Goal: Task Accomplishment & Management: Manage account settings

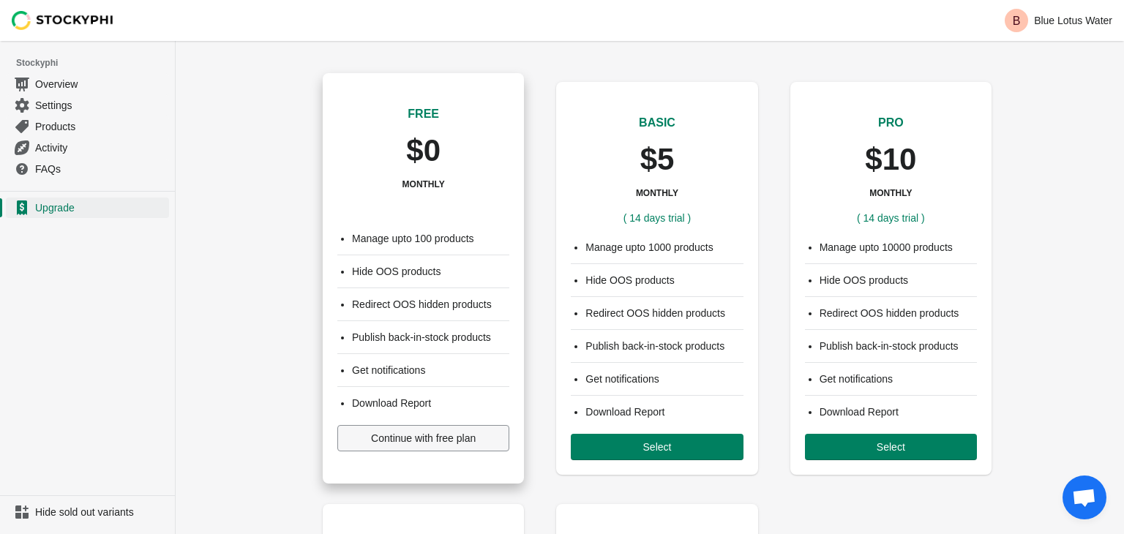
click at [401, 435] on span "Continue with free plan" at bounding box center [423, 439] width 105 height 12
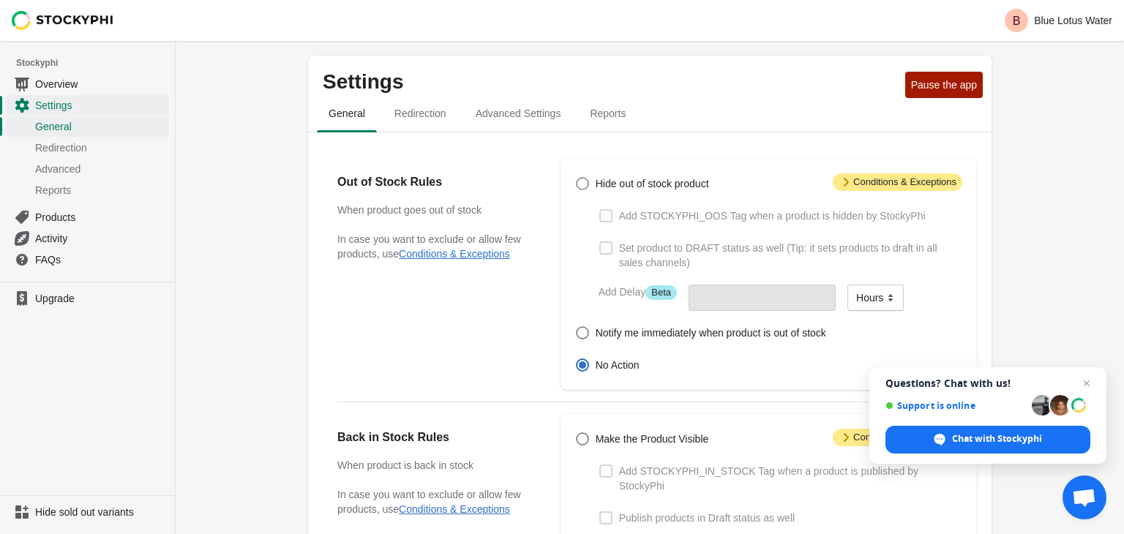
click at [585, 182] on span at bounding box center [582, 183] width 13 height 13
click at [577, 178] on input "Hide out of stock product" at bounding box center [576, 177] width 1 height 1
radio input "true"
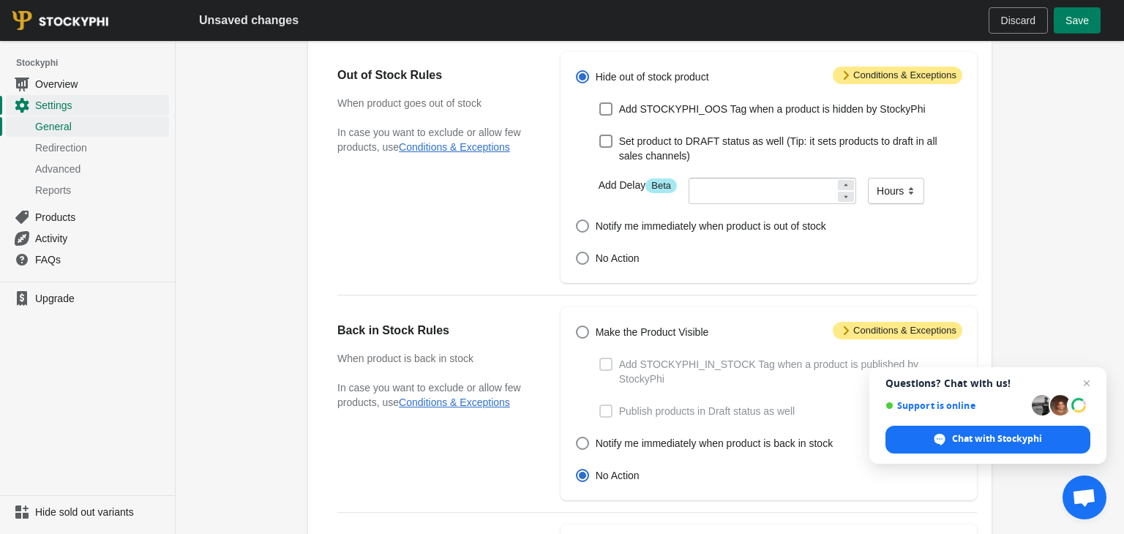
scroll to position [108, 0]
click at [578, 338] on span at bounding box center [582, 331] width 13 height 13
click at [577, 326] on input "Make the Product Visible" at bounding box center [576, 325] width 1 height 1
radio input "true"
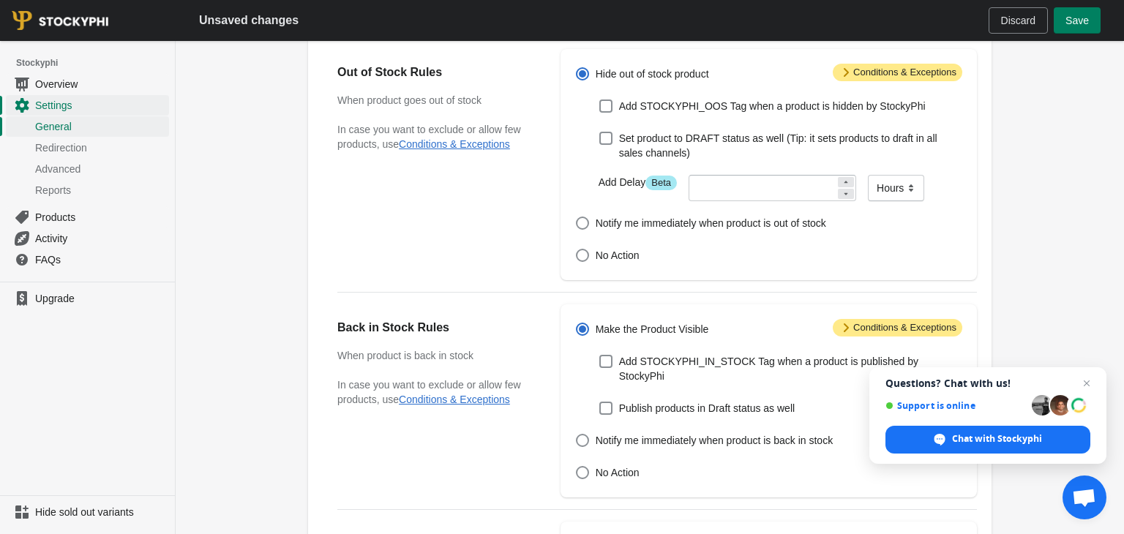
scroll to position [111, 0]
click at [585, 255] on span at bounding box center [582, 254] width 13 height 13
click at [577, 249] on input "No Action" at bounding box center [576, 248] width 1 height 1
radio input "true"
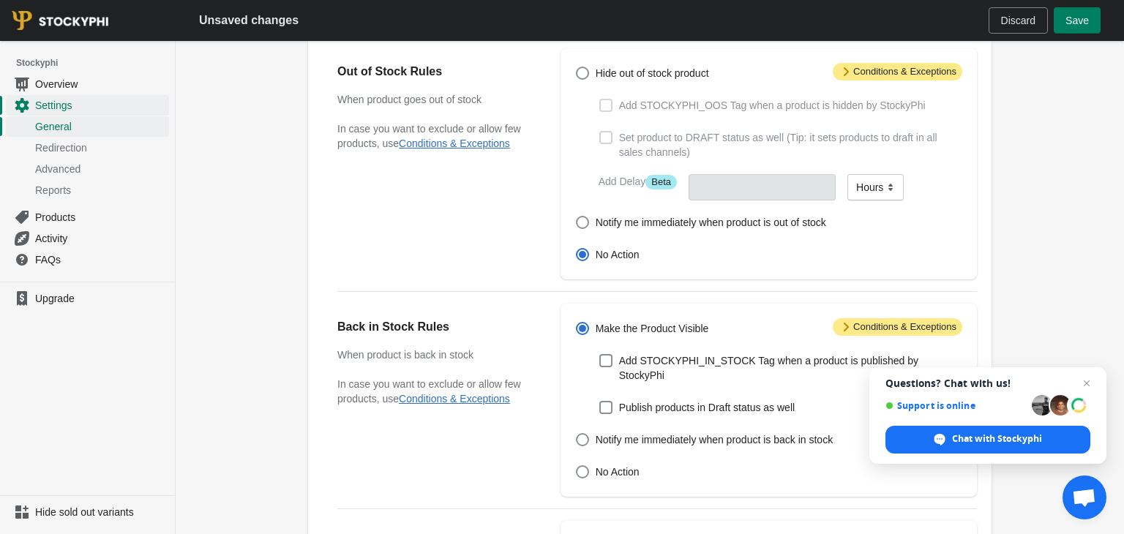
click at [906, 71] on span "Attention Conditions & Exceptions" at bounding box center [898, 72] width 130 height 18
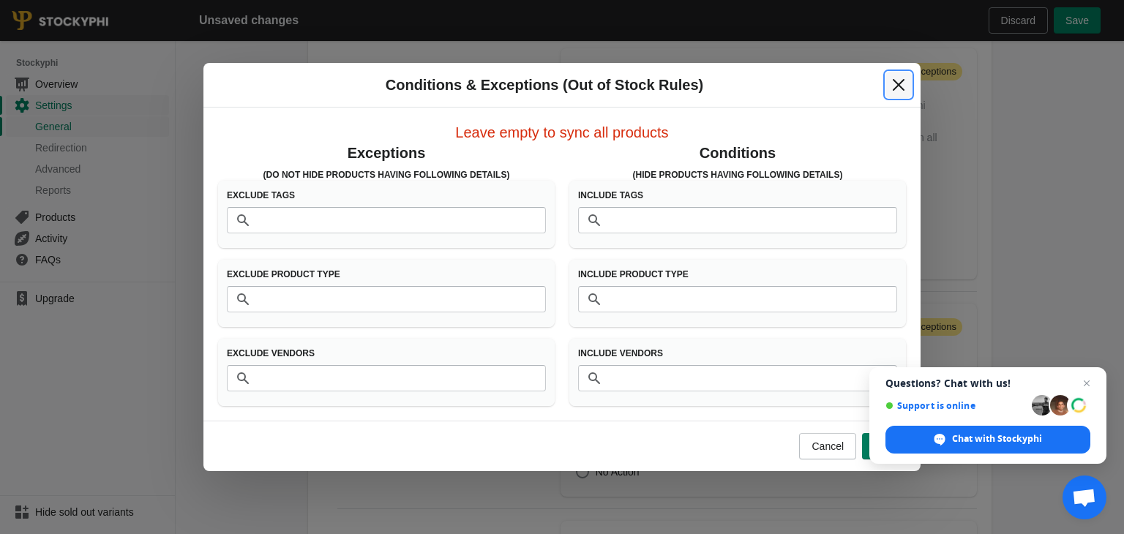
click at [907, 86] on button "Close" at bounding box center [899, 85] width 26 height 26
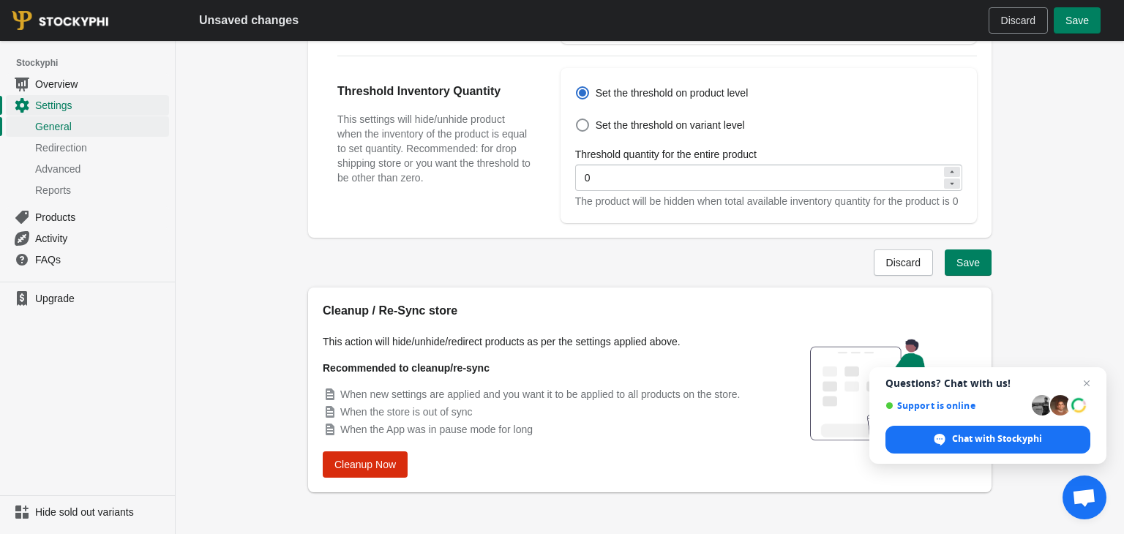
scroll to position [568, 0]
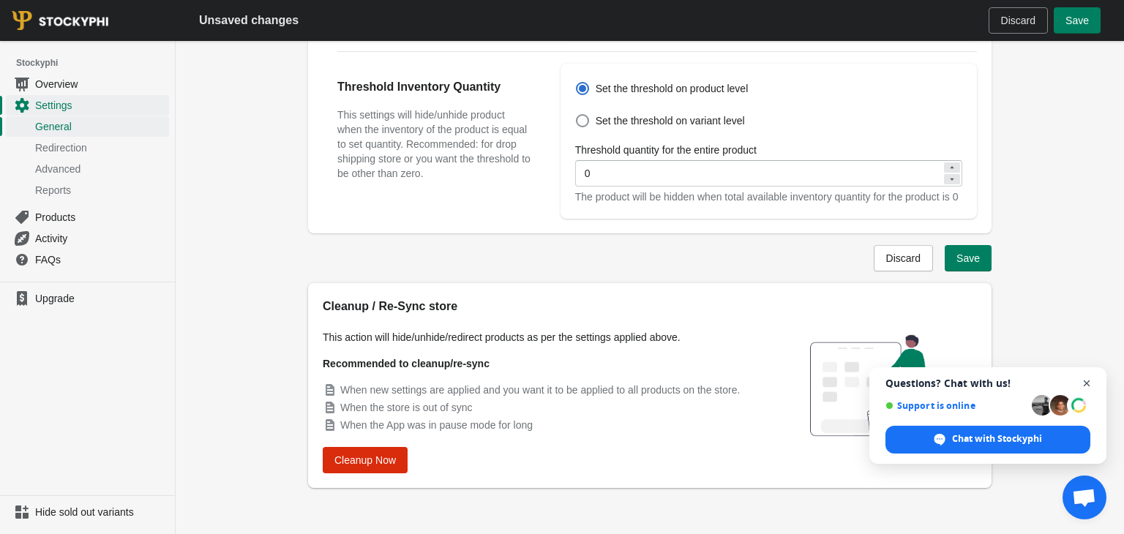
click at [1084, 383] on span "Close chat" at bounding box center [1087, 384] width 18 height 18
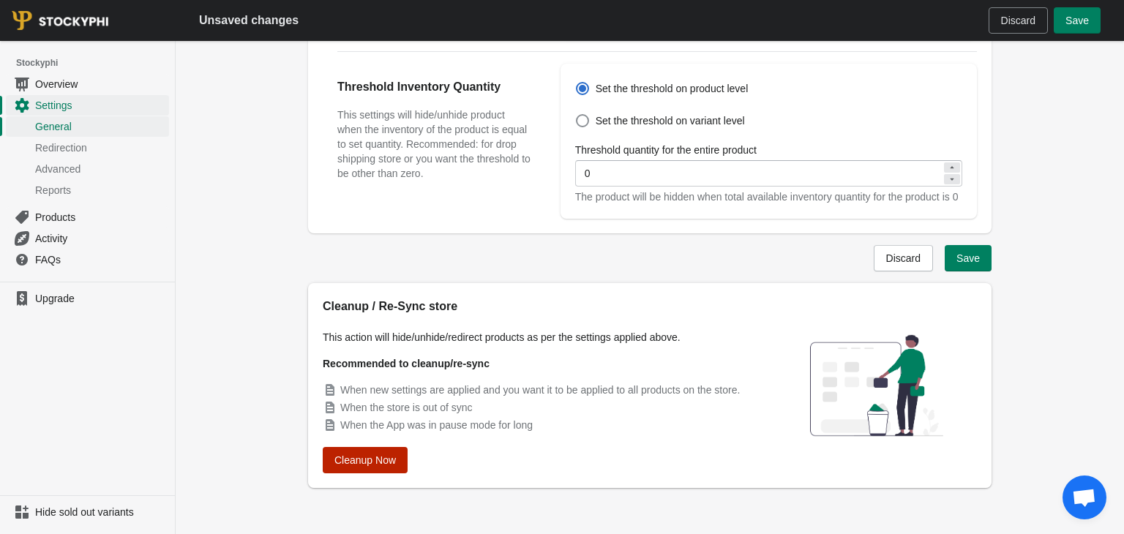
click at [379, 449] on button "Cleanup Now" at bounding box center [365, 460] width 85 height 26
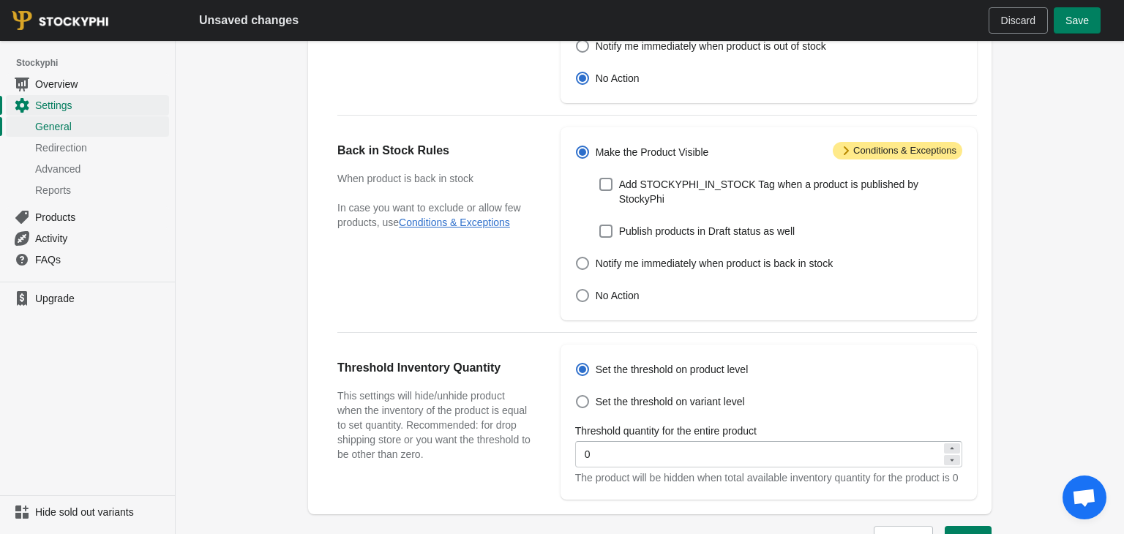
scroll to position [277, 0]
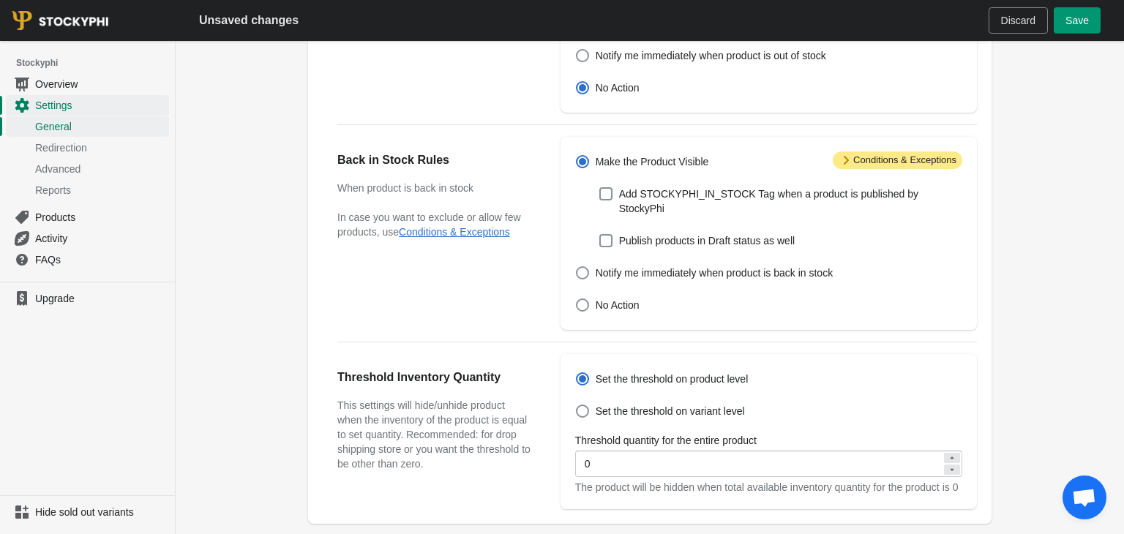
click at [1086, 10] on button "Save" at bounding box center [1077, 20] width 47 height 26
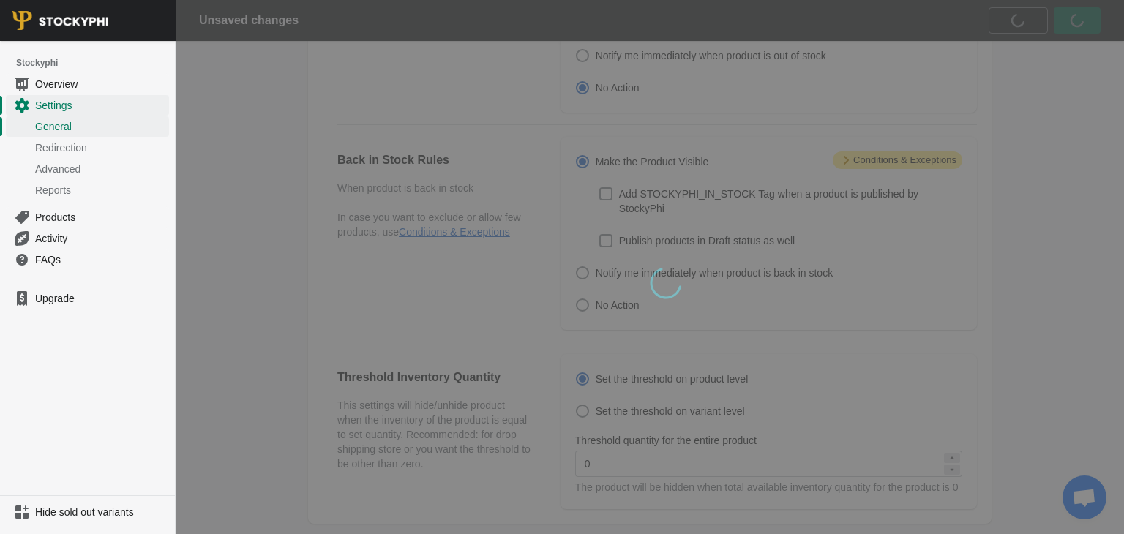
scroll to position [0, 0]
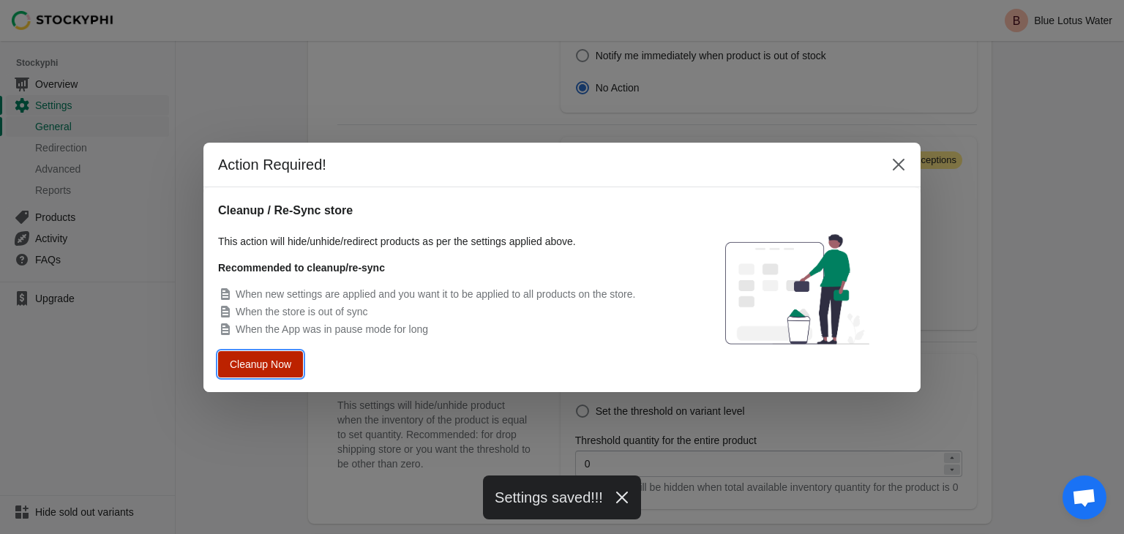
click at [259, 373] on button "Cleanup Now" at bounding box center [260, 364] width 85 height 26
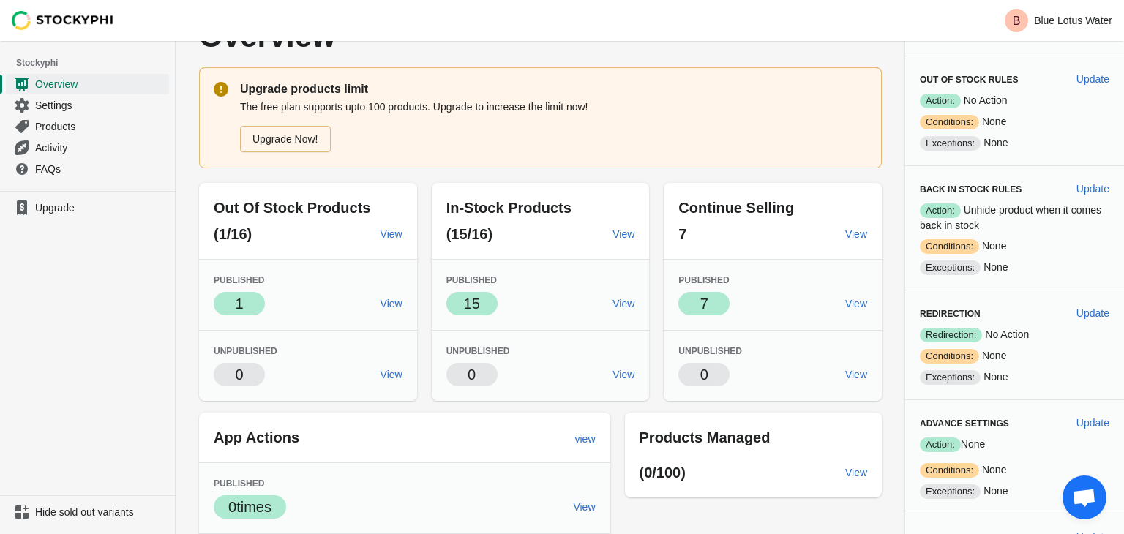
scroll to position [50, 0]
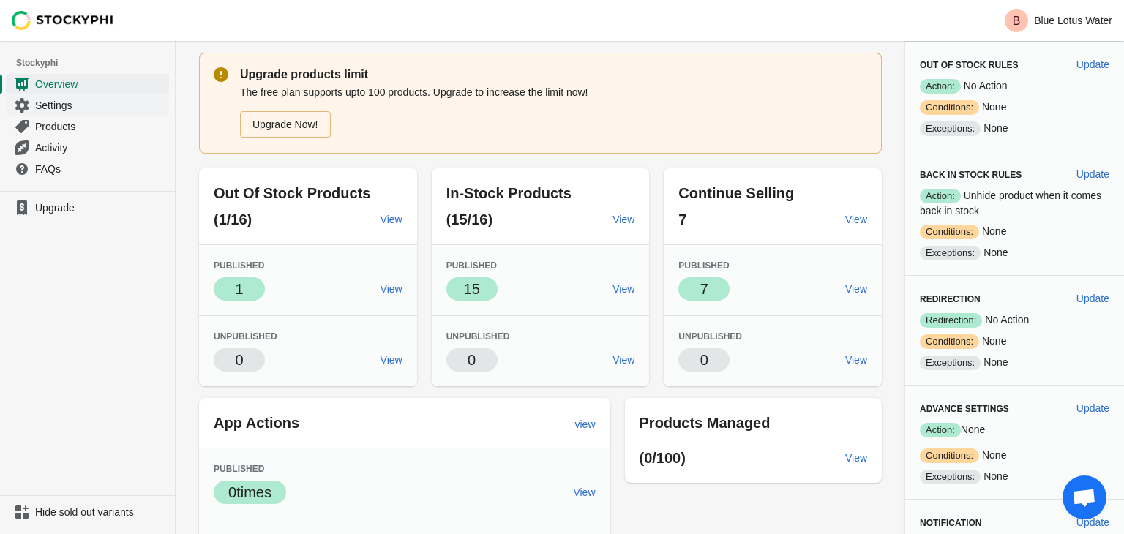
click at [113, 94] on link "Settings" at bounding box center [87, 104] width 163 height 21
click at [88, 125] on span "Products" at bounding box center [100, 126] width 131 height 15
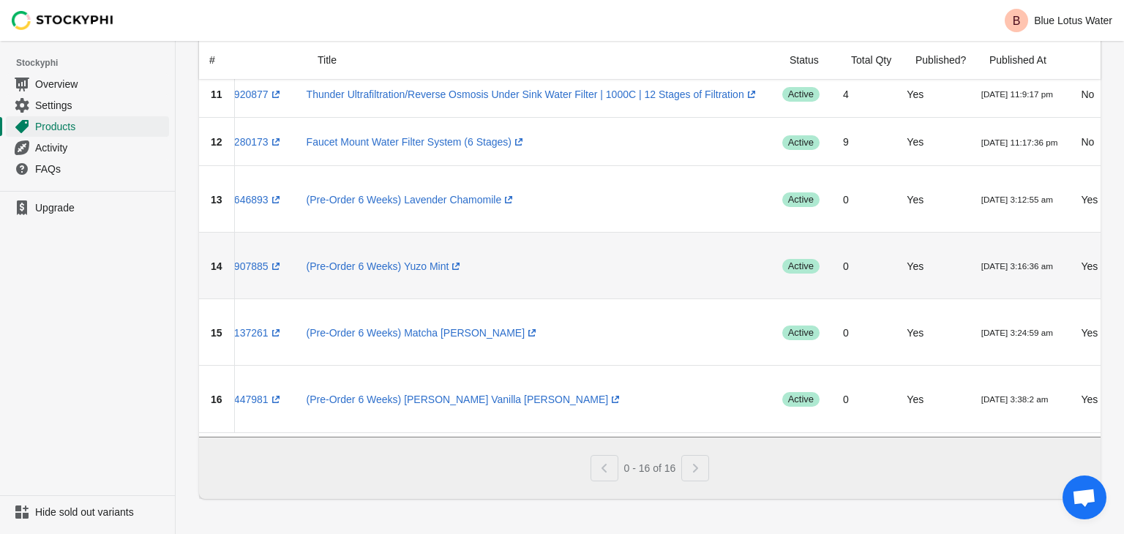
scroll to position [0, 101]
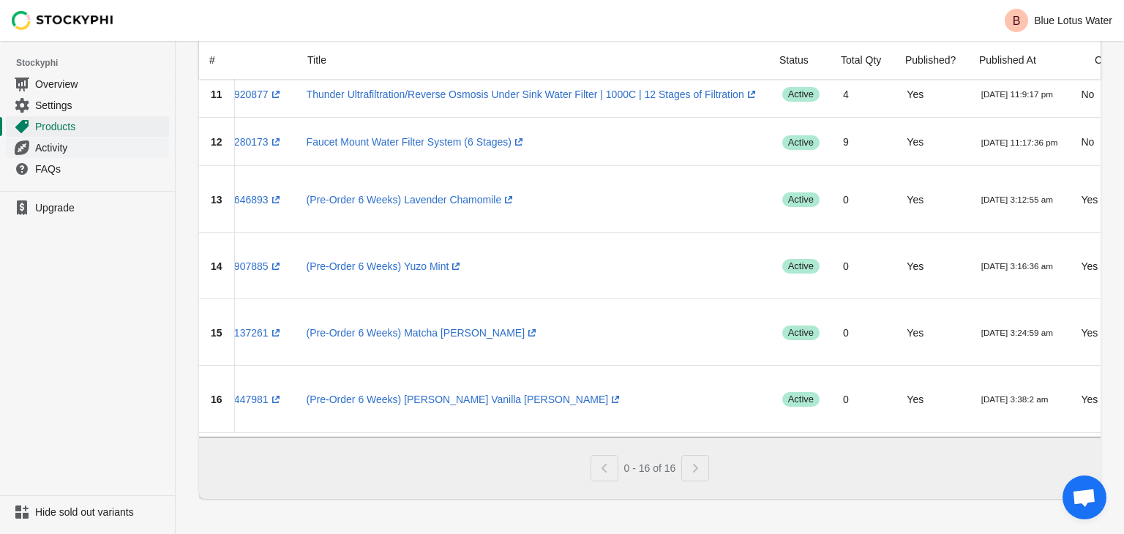
click at [112, 157] on link "Activity" at bounding box center [87, 147] width 163 height 21
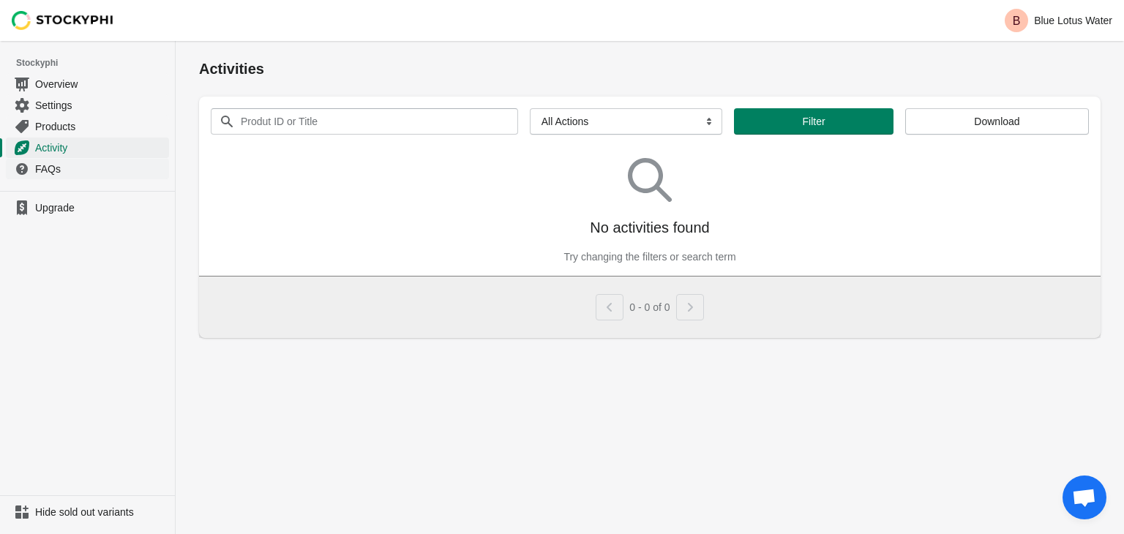
click at [76, 168] on span "FAQs" at bounding box center [100, 169] width 131 height 15
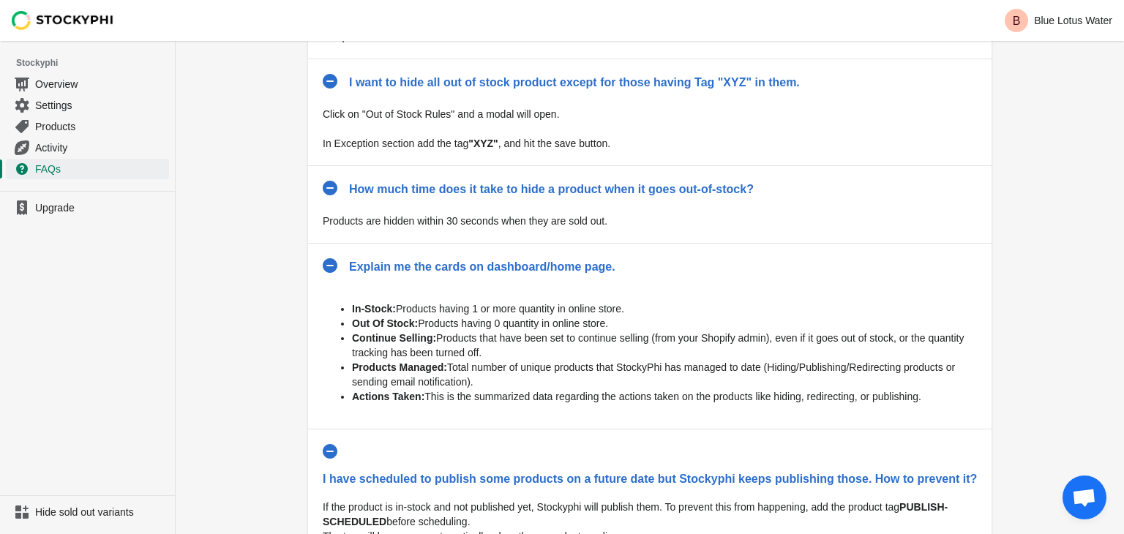
scroll to position [661, 0]
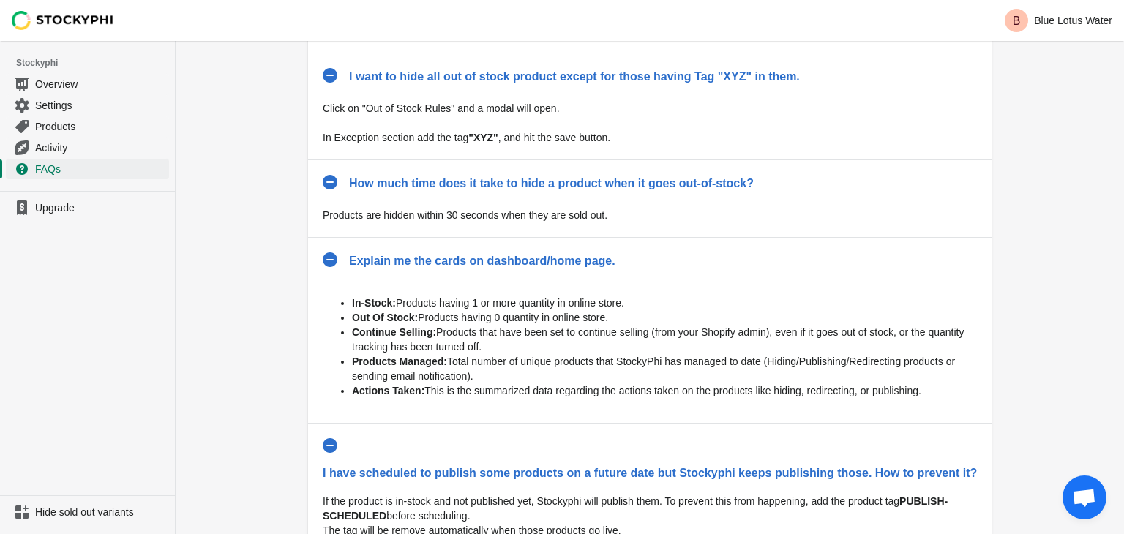
click at [376, 373] on li "Products Managed: Total number of unique products that StockyPhi has managed to…" at bounding box center [664, 368] width 625 height 29
click at [104, 82] on span "Overview" at bounding box center [100, 84] width 131 height 15
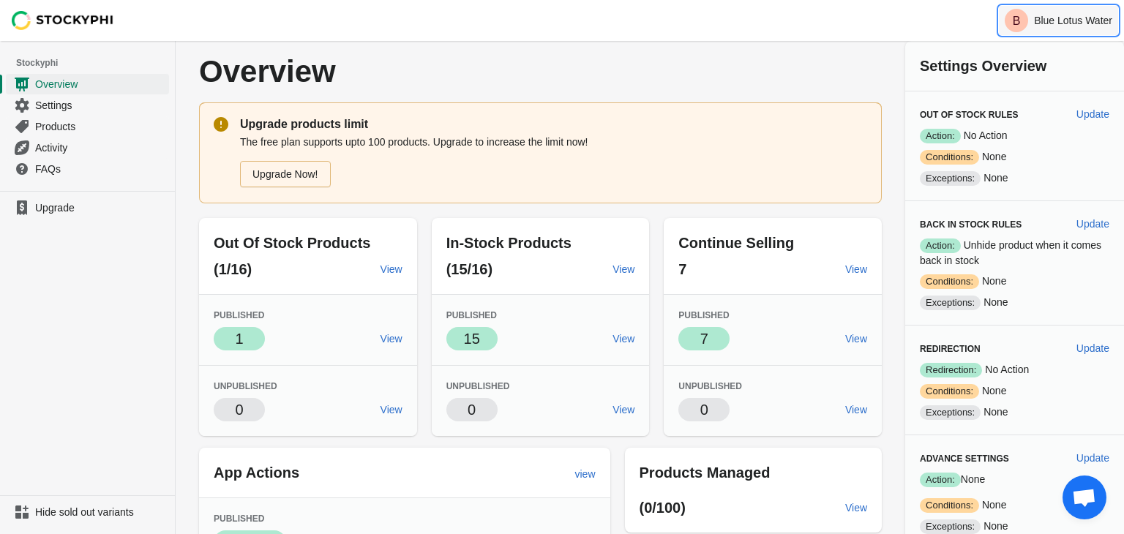
click at [1046, 26] on p "Blue Lotus Water" at bounding box center [1073, 21] width 78 height 12
click at [1083, 72] on span "Logout" at bounding box center [1090, 66] width 31 height 15
